Goal: Information Seeking & Learning: Learn about a topic

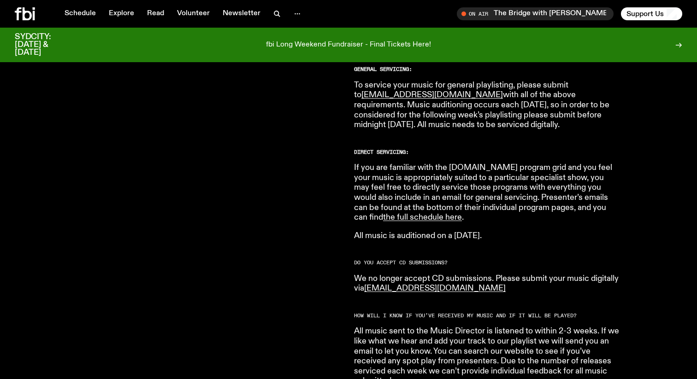
scroll to position [567, 0]
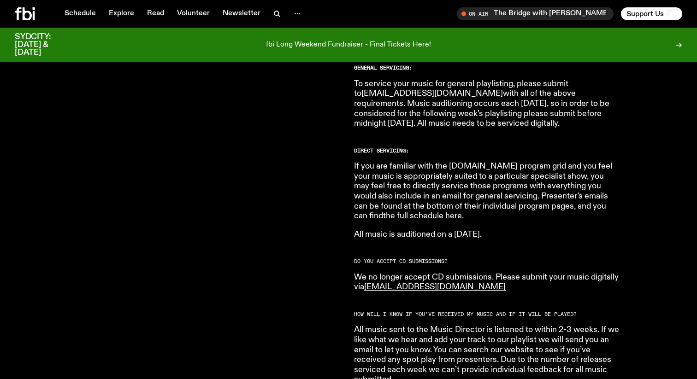
click at [462, 212] on link "the full schedule here" at bounding box center [422, 216] width 79 height 8
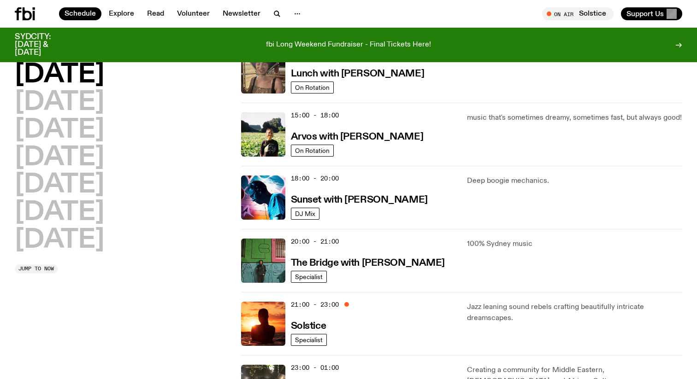
scroll to position [283, 0]
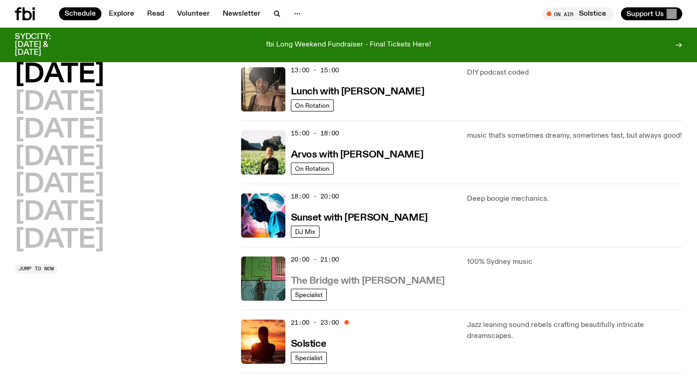
click at [396, 278] on h3 "The Bridge with [PERSON_NAME]" at bounding box center [368, 282] width 154 height 10
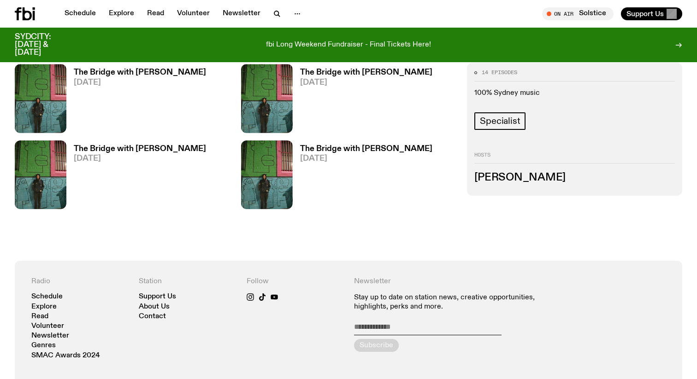
scroll to position [906, 0]
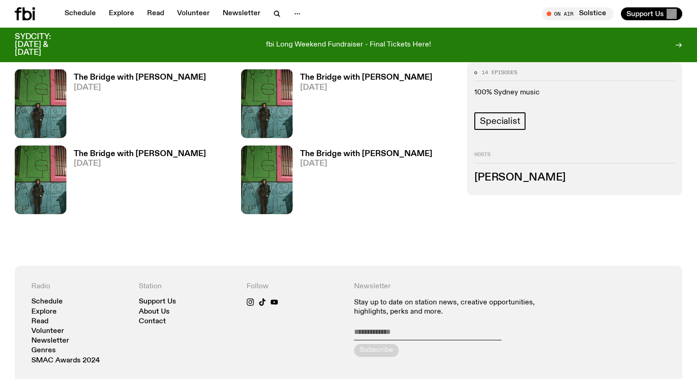
click at [496, 172] on h3 "Amelia Sparke" at bounding box center [574, 177] width 200 height 10
copy div "Amelia Sparke"
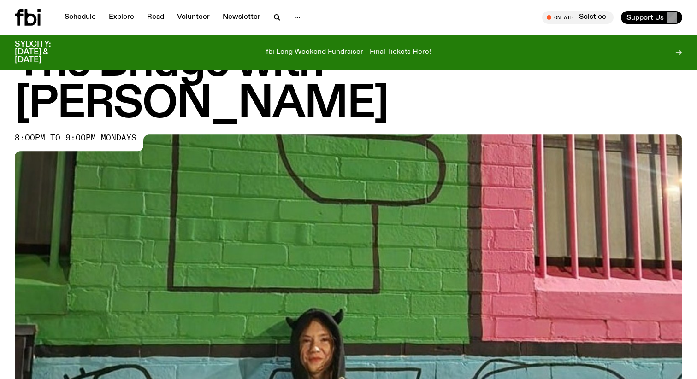
scroll to position [0, 0]
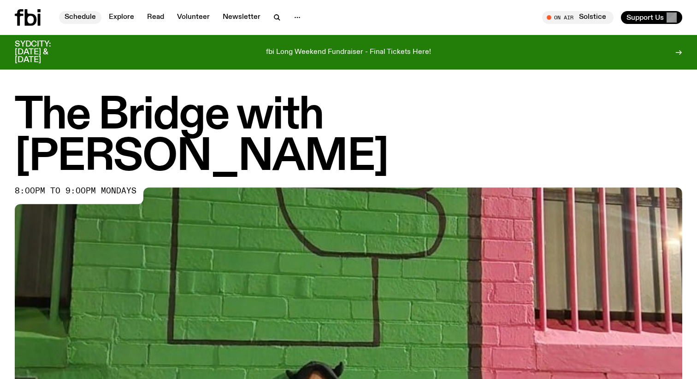
click at [71, 16] on link "Schedule" at bounding box center [80, 17] width 42 height 13
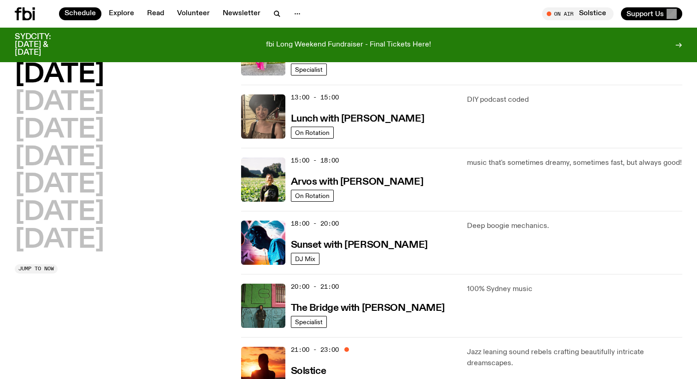
scroll to position [258, 0]
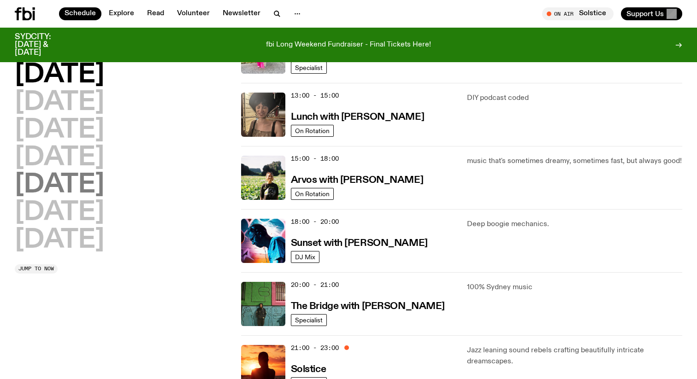
click at [69, 193] on h2 "Friday" at bounding box center [59, 185] width 89 height 26
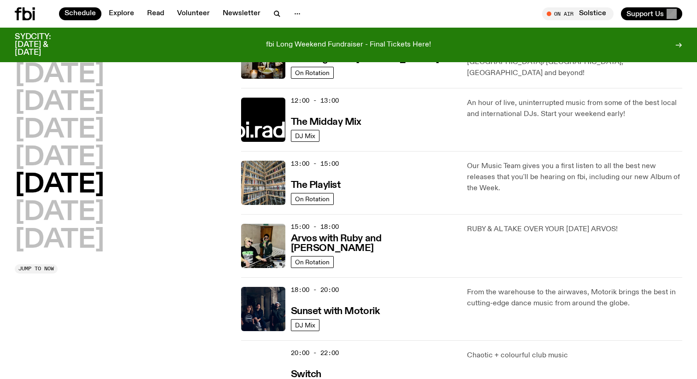
scroll to position [212, 0]
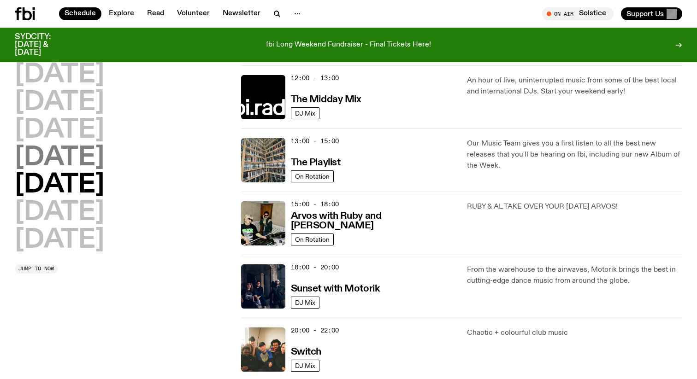
click at [52, 159] on h2 "Thursday" at bounding box center [59, 158] width 89 height 26
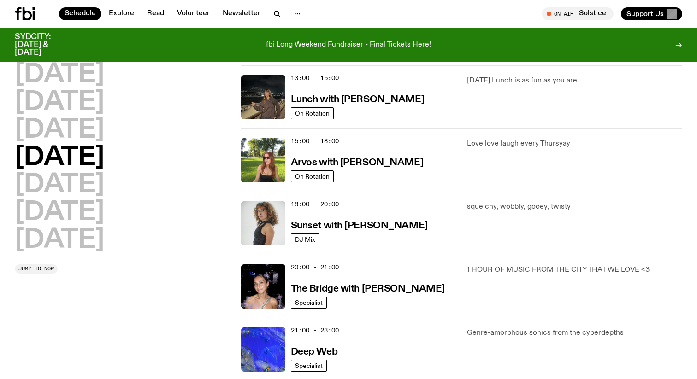
scroll to position [283, 0]
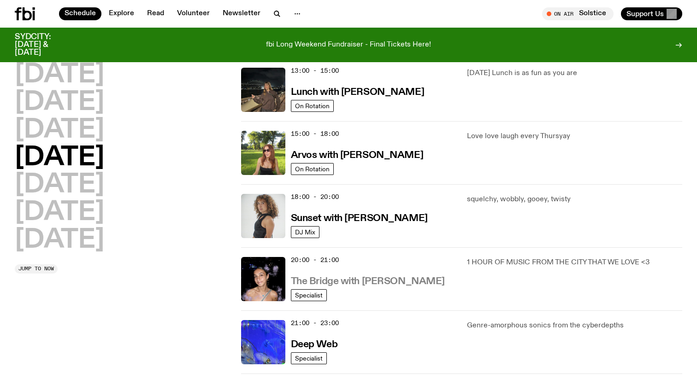
click at [351, 282] on h3 "The Bridge with Kez Finn" at bounding box center [368, 282] width 154 height 10
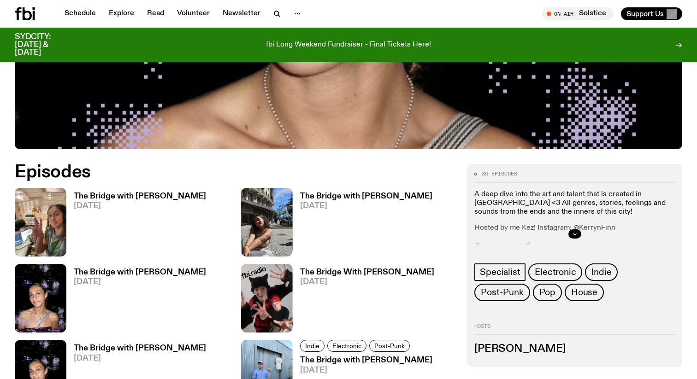
scroll to position [407, 0]
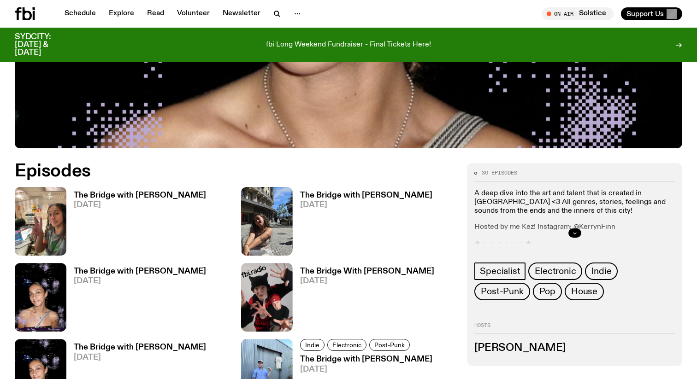
click at [575, 230] on icon "button" at bounding box center [575, 233] width 6 height 6
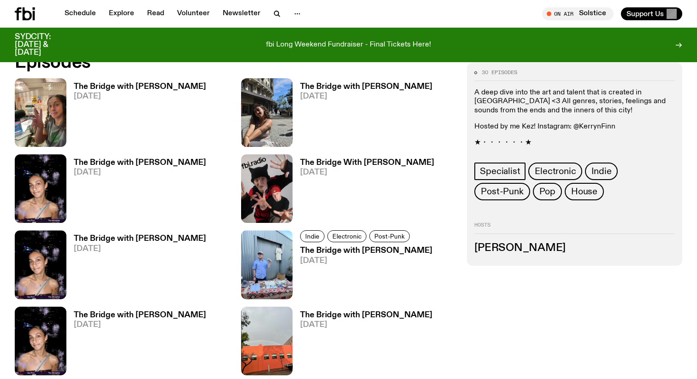
scroll to position [575, 0]
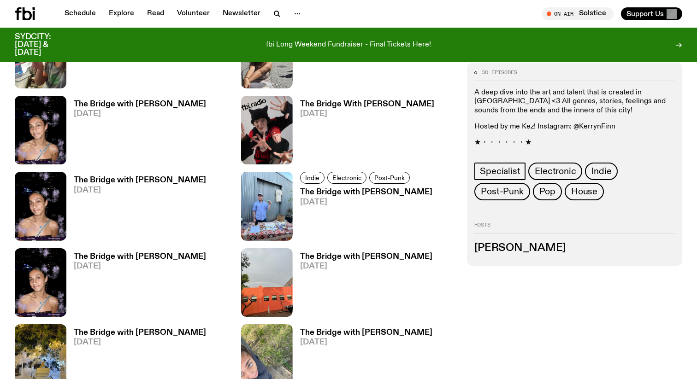
click at [351, 188] on h3 "The Bridge with Sam Lane" at bounding box center [366, 192] width 132 height 8
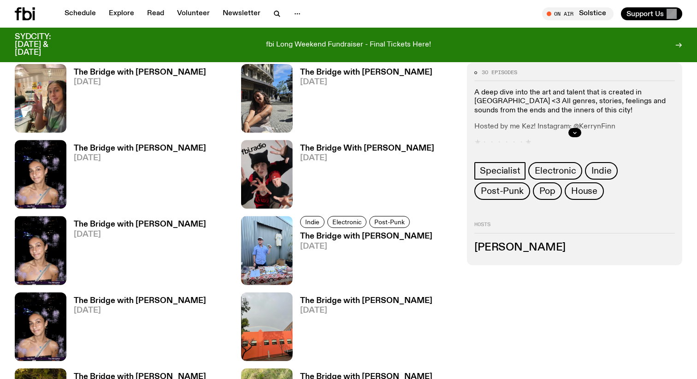
scroll to position [527, 0]
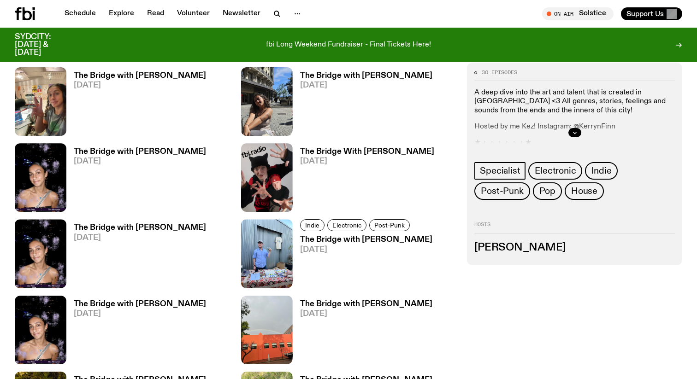
click at [324, 148] on h3 "The Bridge With Alex Laycock" at bounding box center [367, 152] width 134 height 8
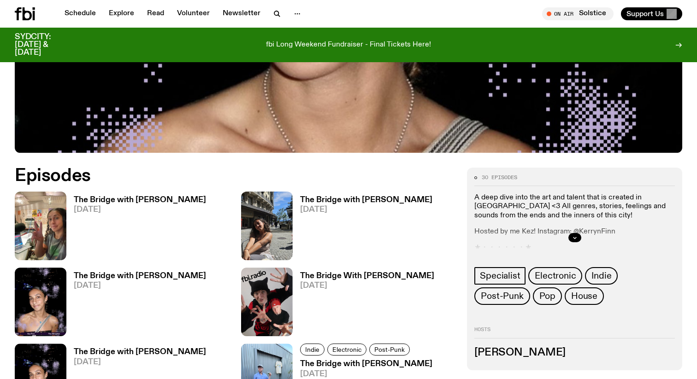
scroll to position [403, 0]
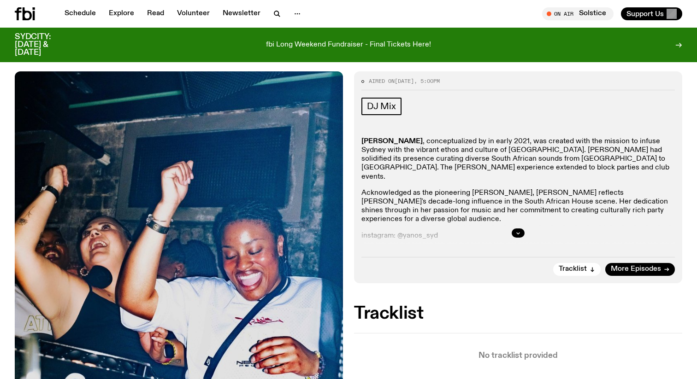
scroll to position [129, 0]
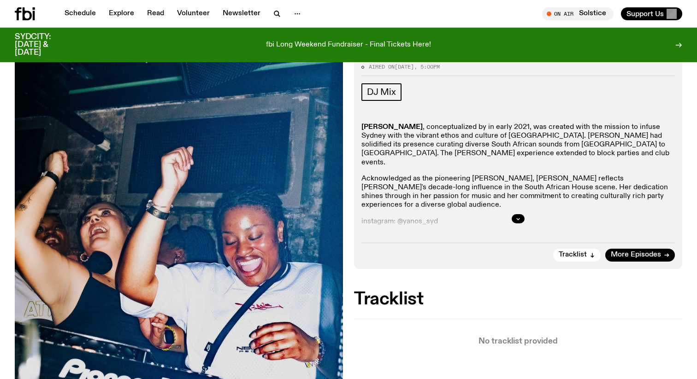
click at [521, 223] on div at bounding box center [517, 218] width 313 height 29
click at [521, 222] on button "button" at bounding box center [518, 218] width 13 height 9
drag, startPoint x: 492, startPoint y: 231, endPoint x: 416, endPoint y: 231, distance: 76.5
click at [416, 234] on p "email/enquiries: yanossyd@gmail.com" at bounding box center [517, 238] width 313 height 9
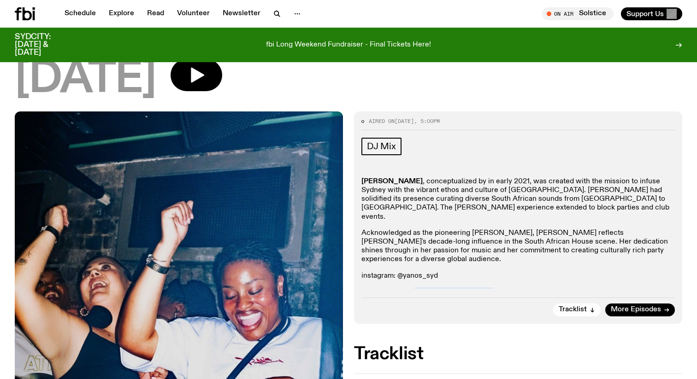
scroll to position [48, 0]
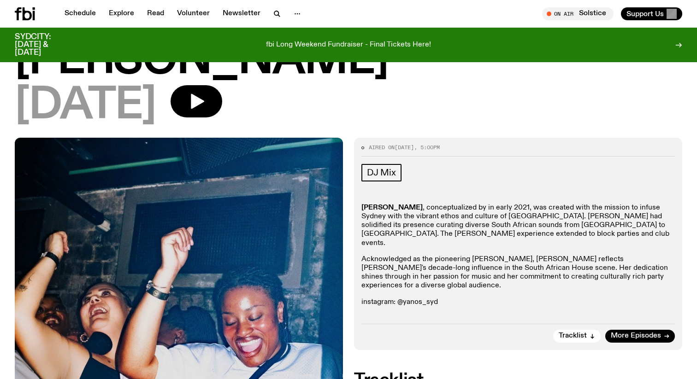
click at [483, 218] on p "YANOS , conceptualized by in early 2021, was created with the mission to infuse…" at bounding box center [517, 226] width 313 height 44
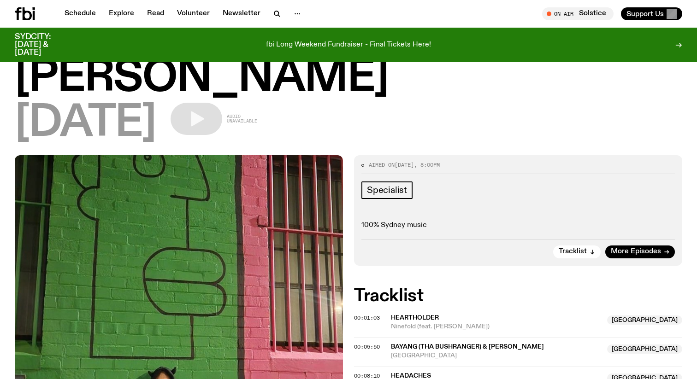
scroll to position [55, 0]
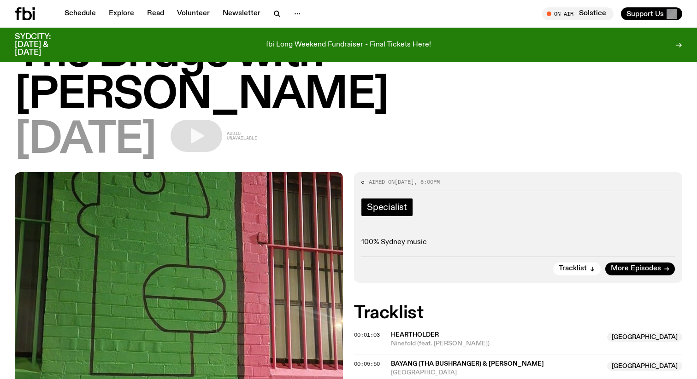
click at [391, 202] on span "Specialist" at bounding box center [387, 207] width 40 height 10
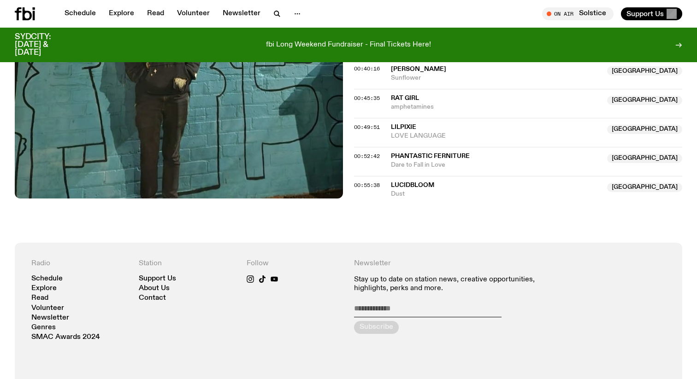
scroll to position [672, 0]
